Goal: Find contact information: Find contact information

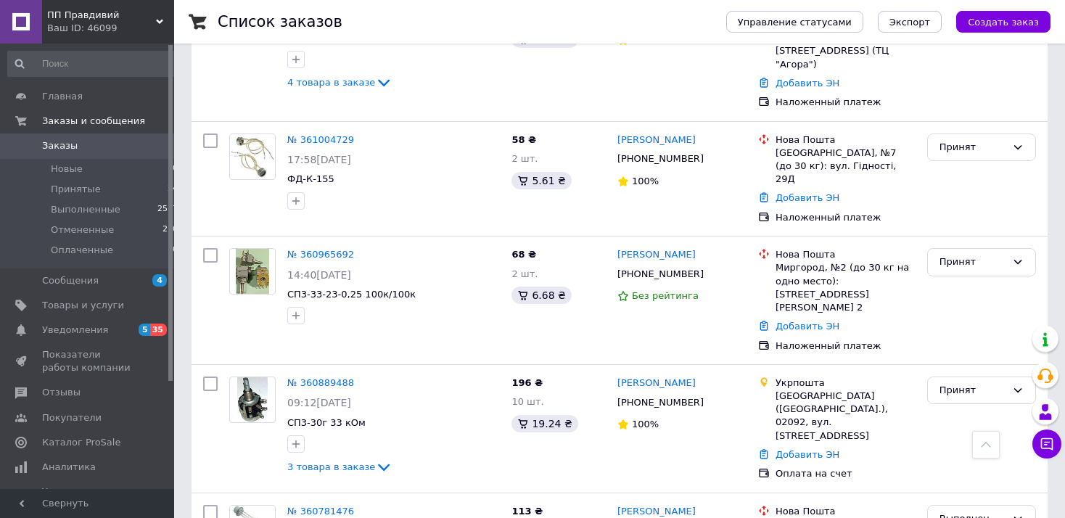
scroll to position [843, 0]
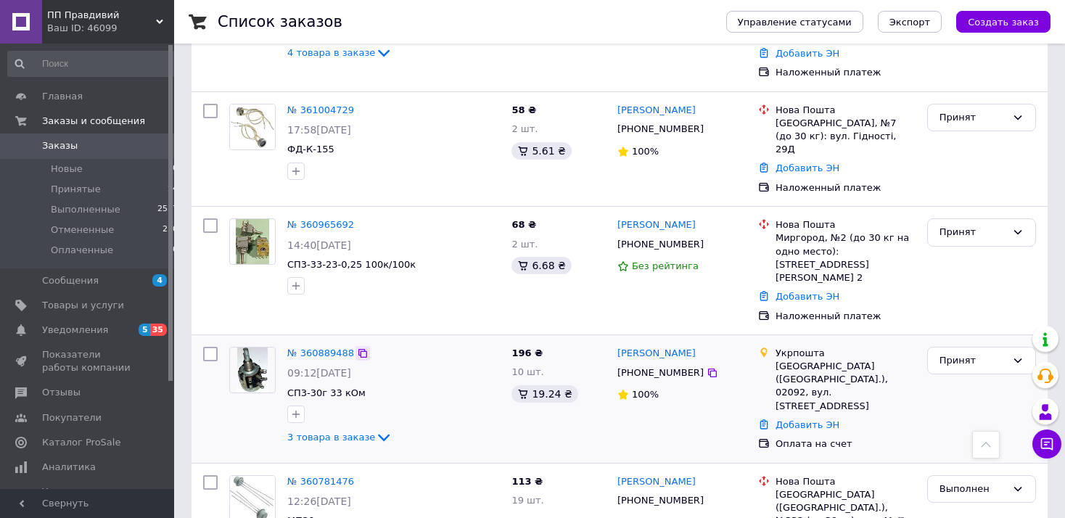
click at [359, 349] on icon at bounding box center [363, 353] width 9 height 9
drag, startPoint x: 695, startPoint y: 266, endPoint x: 616, endPoint y: 266, distance: 78.4
click at [616, 341] on div "[PERSON_NAME] [PHONE_NUMBER] 100%" at bounding box center [682, 399] width 141 height 116
copy link "[PERSON_NAME]"
click at [708, 369] on icon at bounding box center [712, 373] width 9 height 9
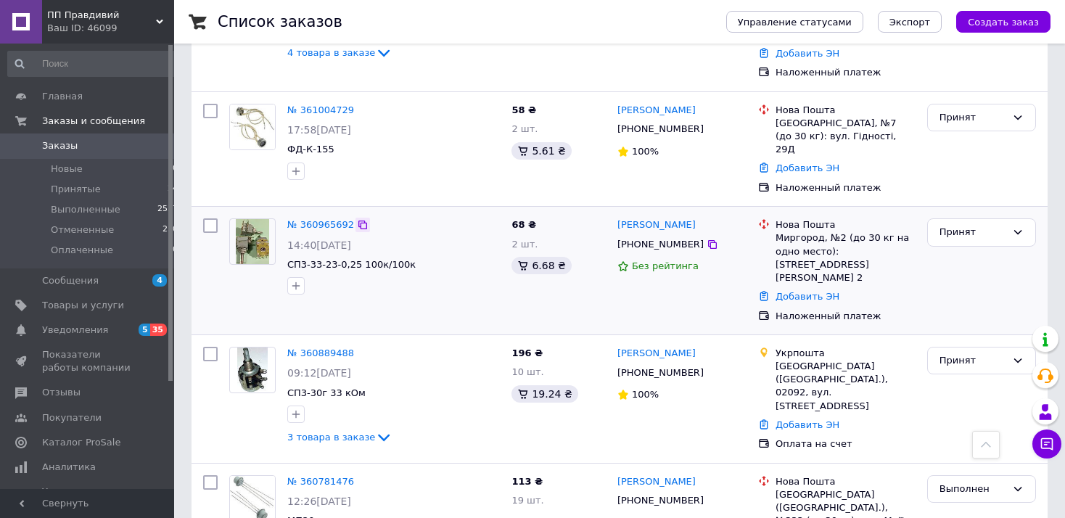
click at [357, 219] on icon at bounding box center [363, 225] width 12 height 12
drag, startPoint x: 713, startPoint y: 150, endPoint x: 620, endPoint y: 146, distance: 93.7
click at [620, 217] on div "[PERSON_NAME]" at bounding box center [682, 225] width 132 height 17
copy link "[PERSON_NAME]"
click at [707, 239] on icon at bounding box center [713, 245] width 12 height 12
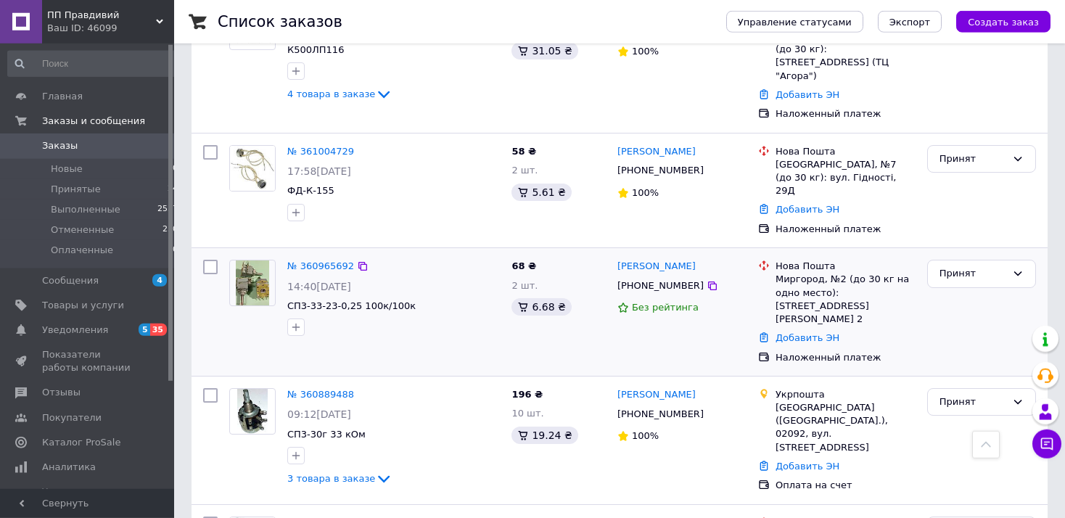
scroll to position [766, 0]
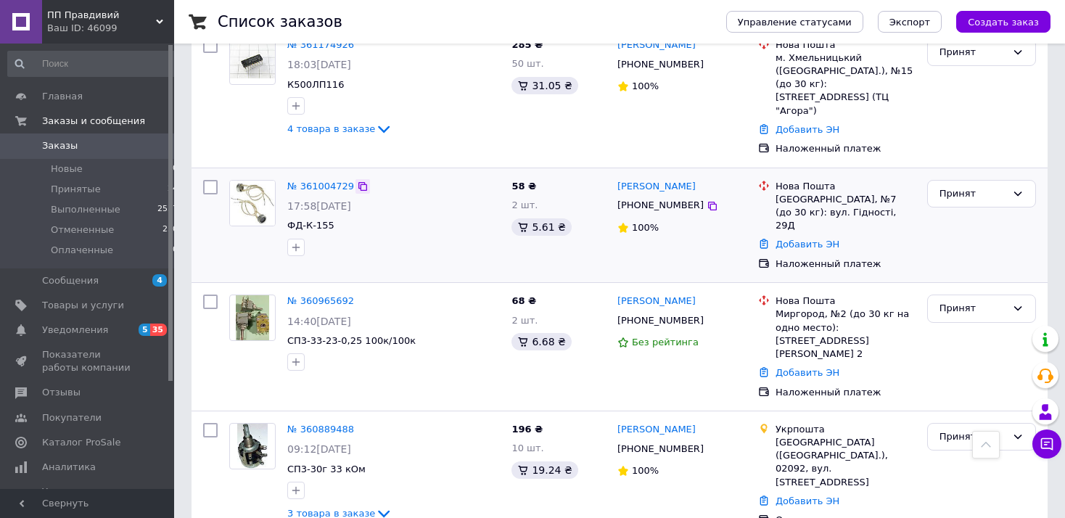
click at [358, 181] on icon at bounding box center [363, 187] width 12 height 12
drag, startPoint x: 731, startPoint y: 123, endPoint x: 619, endPoint y: 121, distance: 111.8
click at [619, 179] on div "[PERSON_NAME]" at bounding box center [682, 187] width 132 height 17
copy link "[PERSON_NAME]"
click at [707, 200] on icon at bounding box center [713, 206] width 12 height 12
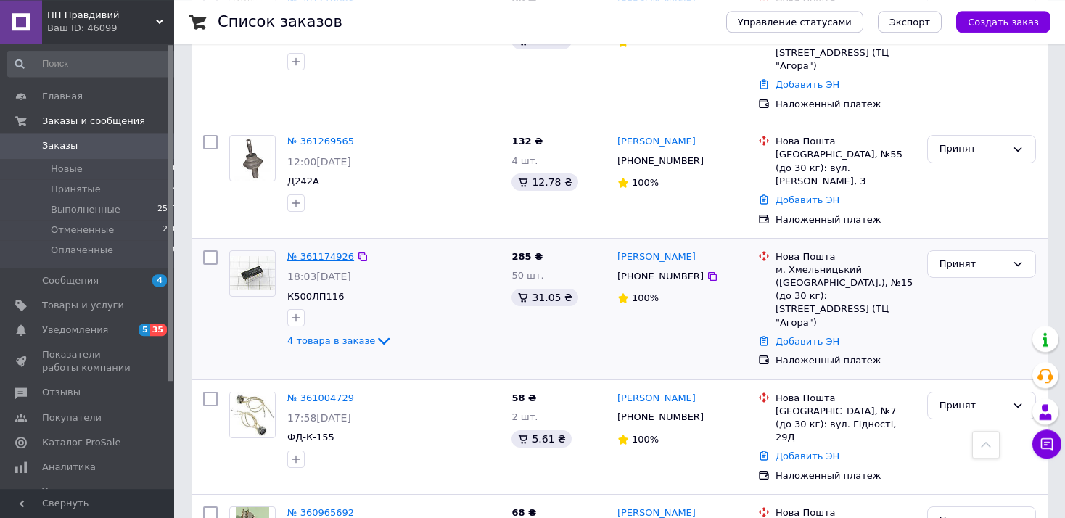
scroll to position [536, 0]
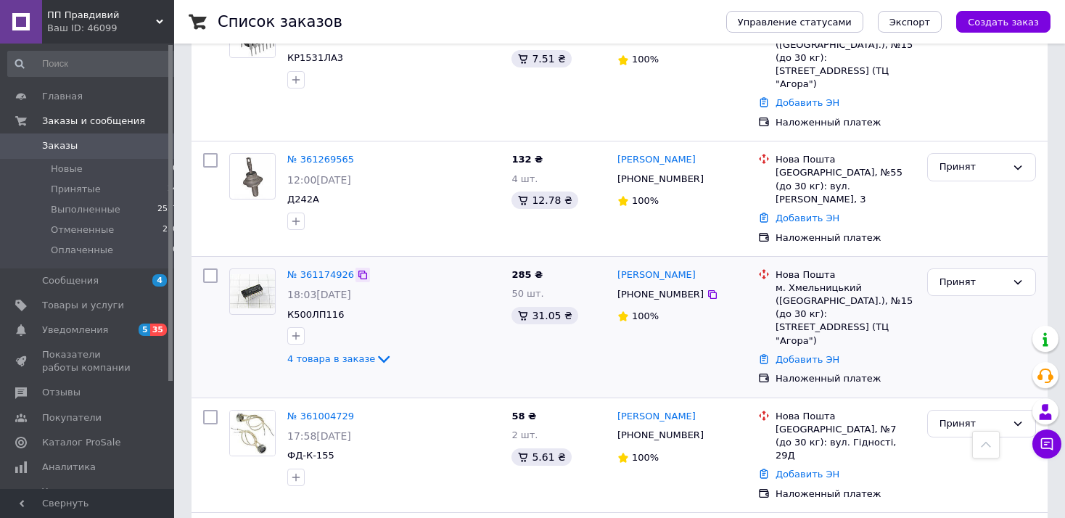
click at [357, 269] on icon at bounding box center [363, 275] width 12 height 12
drag, startPoint x: 728, startPoint y: 225, endPoint x: 617, endPoint y: 226, distance: 111.0
click at [617, 267] on div "[PERSON_NAME]" at bounding box center [682, 275] width 132 height 17
copy link "[PERSON_NAME]"
click at [708, 290] on icon at bounding box center [712, 294] width 9 height 9
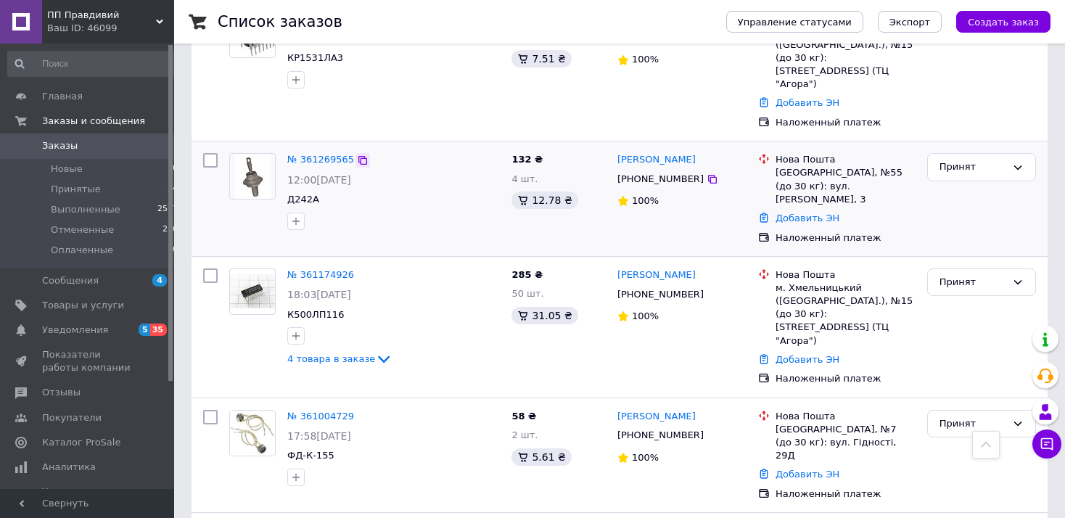
click at [359, 156] on icon at bounding box center [363, 160] width 9 height 9
drag, startPoint x: 698, startPoint y: 124, endPoint x: 614, endPoint y: 126, distance: 84.2
click at [614, 147] on div "[PERSON_NAME] [PHONE_NUMBER] 100%" at bounding box center [682, 198] width 141 height 103
copy link "[PERSON_NAME]"
click at [707, 173] on icon at bounding box center [713, 179] width 12 height 12
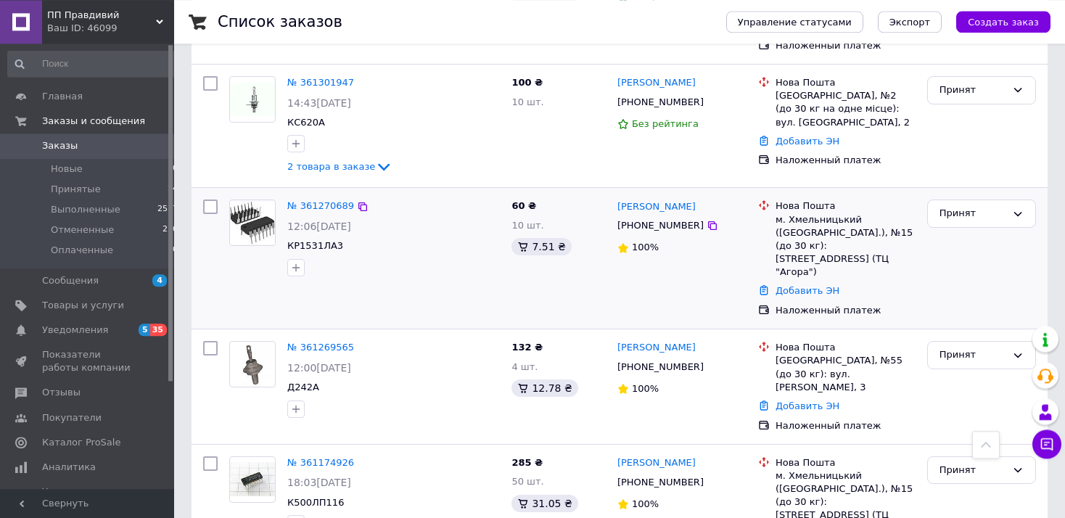
scroll to position [306, 0]
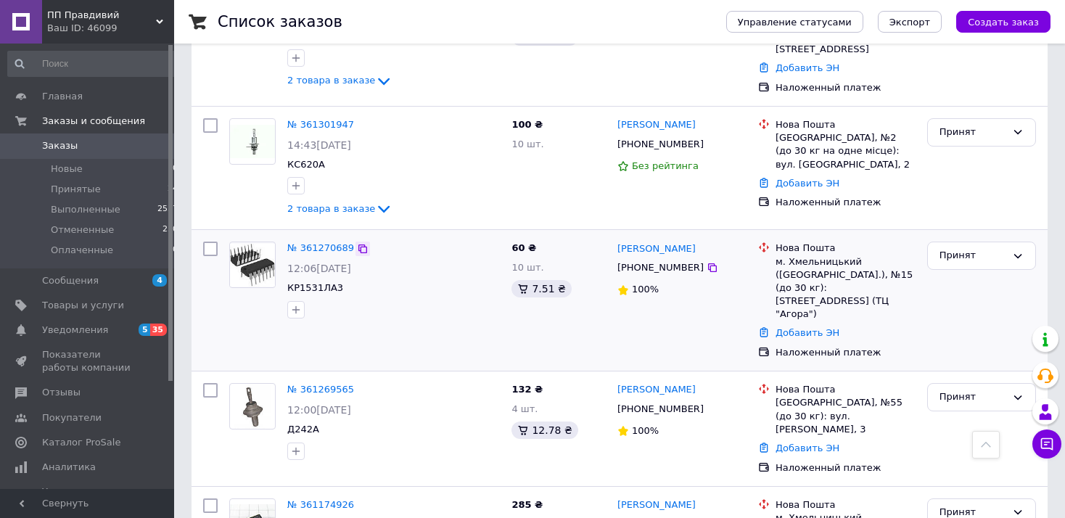
click at [357, 243] on icon at bounding box center [363, 249] width 12 height 12
drag, startPoint x: 725, startPoint y: 228, endPoint x: 615, endPoint y: 224, distance: 110.4
click at [615, 236] on div "[PERSON_NAME] [PHONE_NUMBER] 100%" at bounding box center [682, 300] width 141 height 129
copy link "[PERSON_NAME]"
click at [708, 263] on icon at bounding box center [712, 267] width 9 height 9
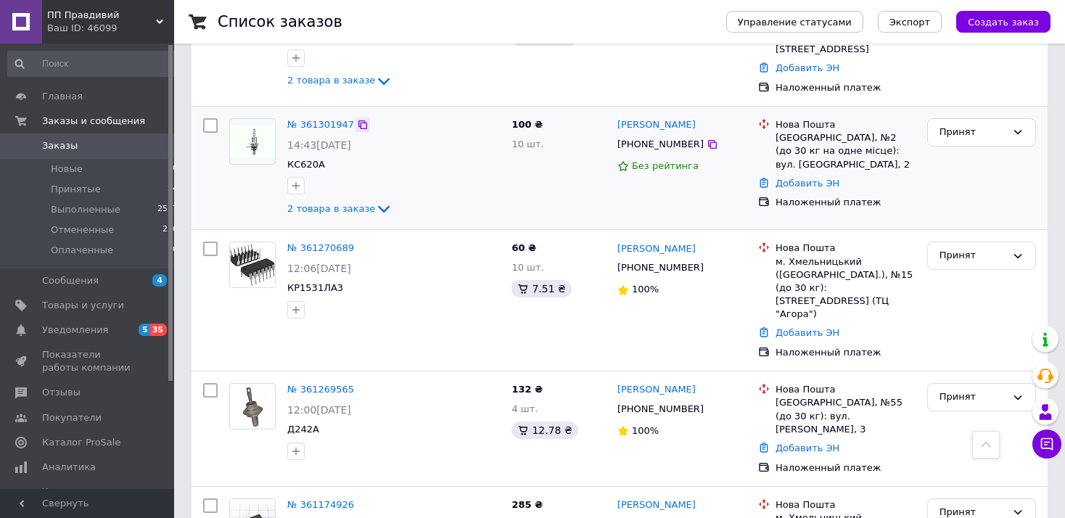
click at [356, 118] on div at bounding box center [363, 125] width 15 height 15
click at [359, 120] on icon at bounding box center [363, 124] width 9 height 9
drag, startPoint x: 705, startPoint y: 102, endPoint x: 620, endPoint y: 102, distance: 85.6
click at [614, 112] on div "[PERSON_NAME] [PHONE_NUMBER] Без рейтинга" at bounding box center [682, 167] width 141 height 111
copy link "[PERSON_NAME]"
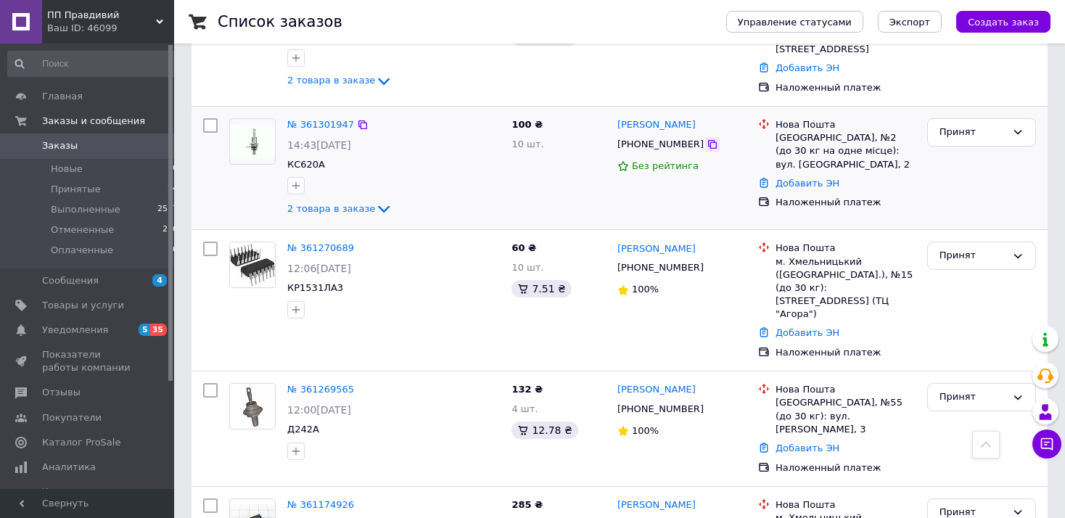
click at [707, 139] on icon at bounding box center [713, 145] width 12 height 12
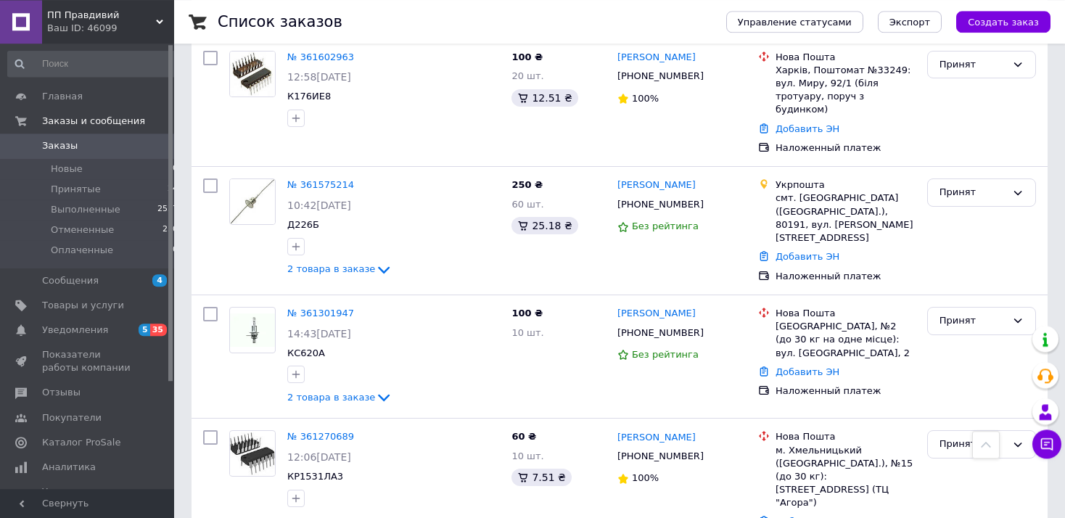
scroll to position [0, 0]
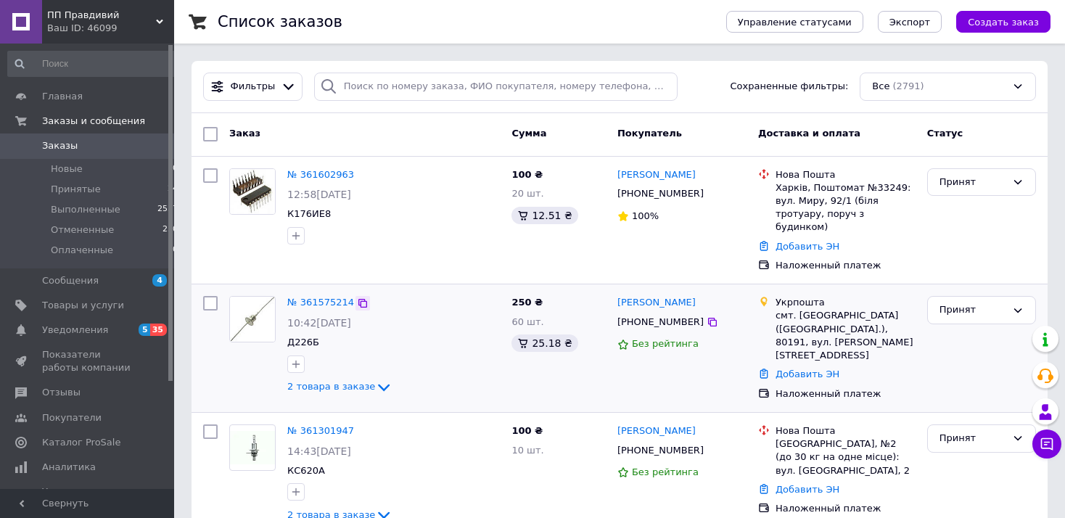
click at [359, 299] on icon at bounding box center [363, 303] width 9 height 9
drag, startPoint x: 719, startPoint y: 287, endPoint x: 616, endPoint y: 287, distance: 102.3
click at [616, 290] on div "[PERSON_NAME] [PHONE_NUMBER] Без рейтинга" at bounding box center [682, 348] width 141 height 116
copy link "[PERSON_NAME]"
click at [708, 318] on icon at bounding box center [712, 322] width 9 height 9
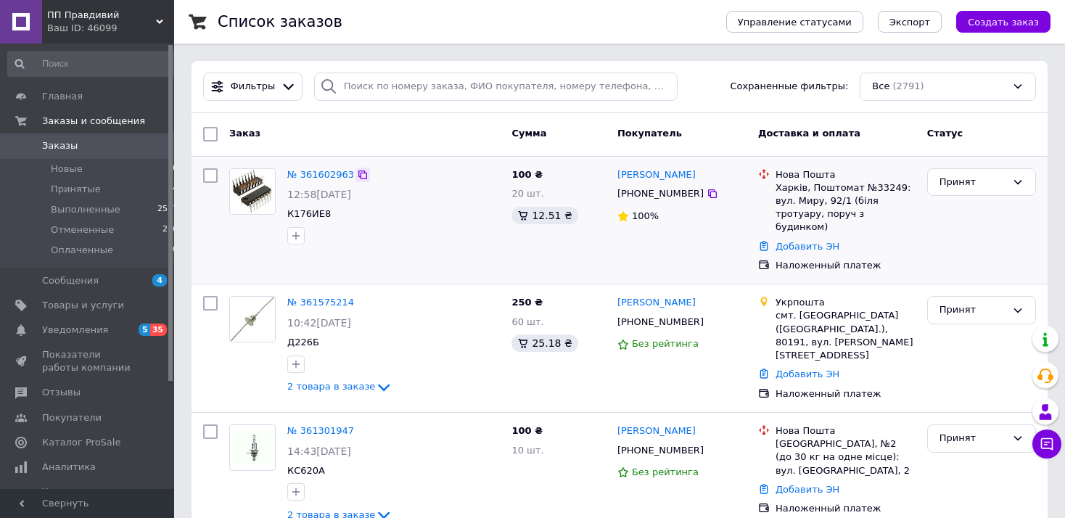
click at [359, 171] on icon at bounding box center [363, 175] width 9 height 9
drag, startPoint x: 721, startPoint y: 168, endPoint x: 615, endPoint y: 173, distance: 106.1
click at [615, 173] on div "[PERSON_NAME] [PHONE_NUMBER] 100%" at bounding box center [682, 221] width 141 height 116
copy link "[PERSON_NAME]"
click at [708, 193] on icon at bounding box center [712, 193] width 9 height 9
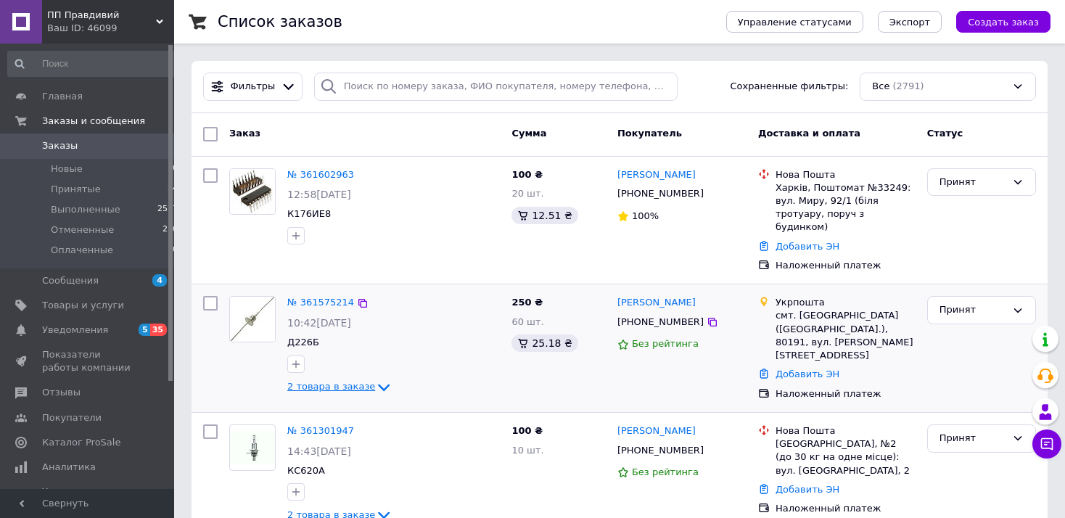
click at [327, 381] on span "2 товара в заказе" at bounding box center [331, 386] width 88 height 11
